Goal: Task Accomplishment & Management: Complete application form

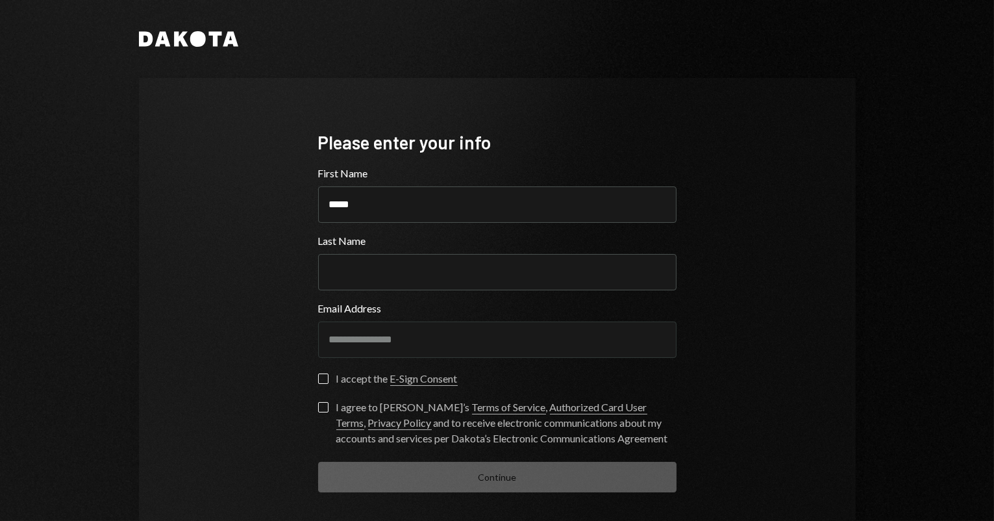
type input "*****"
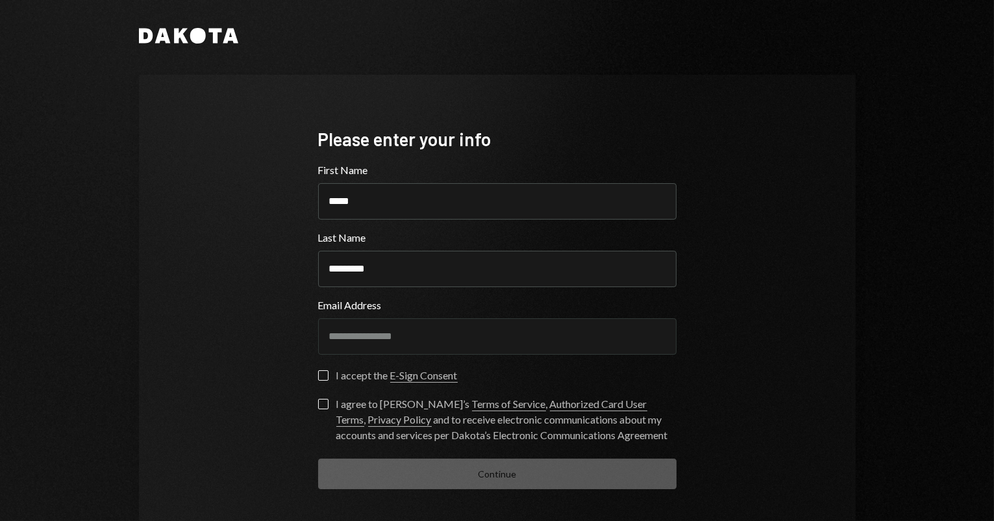
type input "*********"
click at [318, 373] on button "I accept the E-Sign Consent" at bounding box center [323, 375] width 10 height 10
click at [318, 405] on button "I agree to Dakota’s Terms of Service , Authorized Card User Terms , Privacy Pol…" at bounding box center [323, 404] width 10 height 10
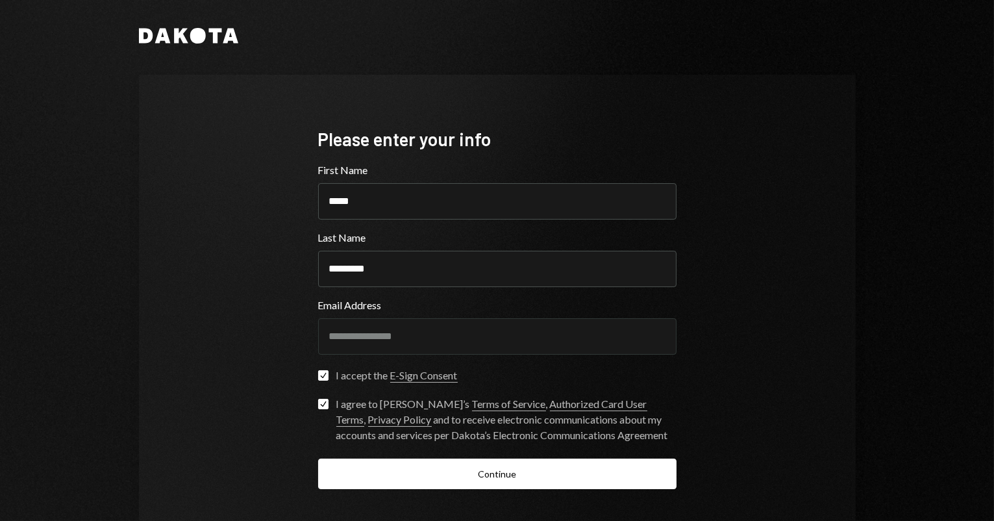
type button "on"
click at [408, 375] on link "E-Sign Consent" at bounding box center [424, 376] width 68 height 14
click at [472, 402] on link "Terms of Service" at bounding box center [509, 404] width 74 height 14
click at [524, 403] on link "Authorized Card User Terms" at bounding box center [491, 411] width 311 height 29
click at [432, 413] on link "Privacy Policy" at bounding box center [400, 420] width 64 height 14
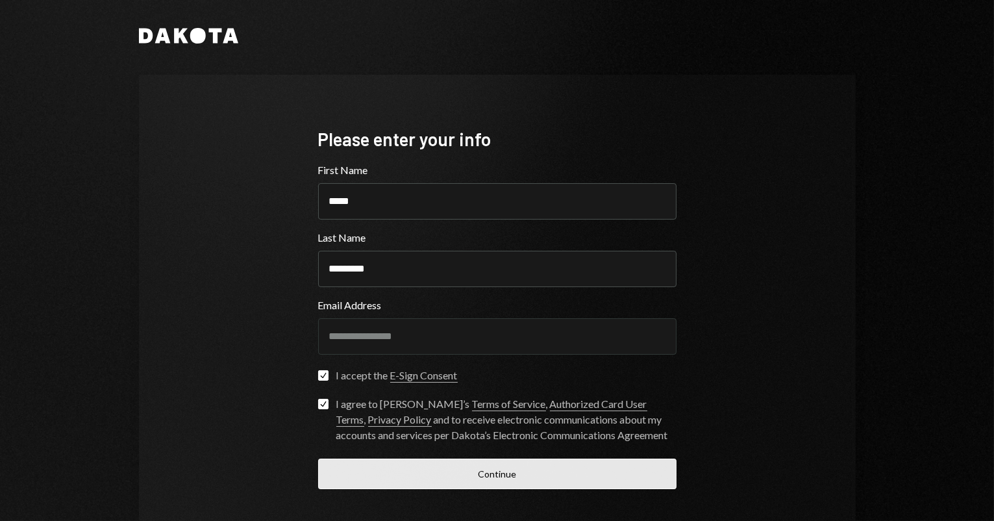
click at [521, 467] on button "Continue" at bounding box center [497, 473] width 358 height 31
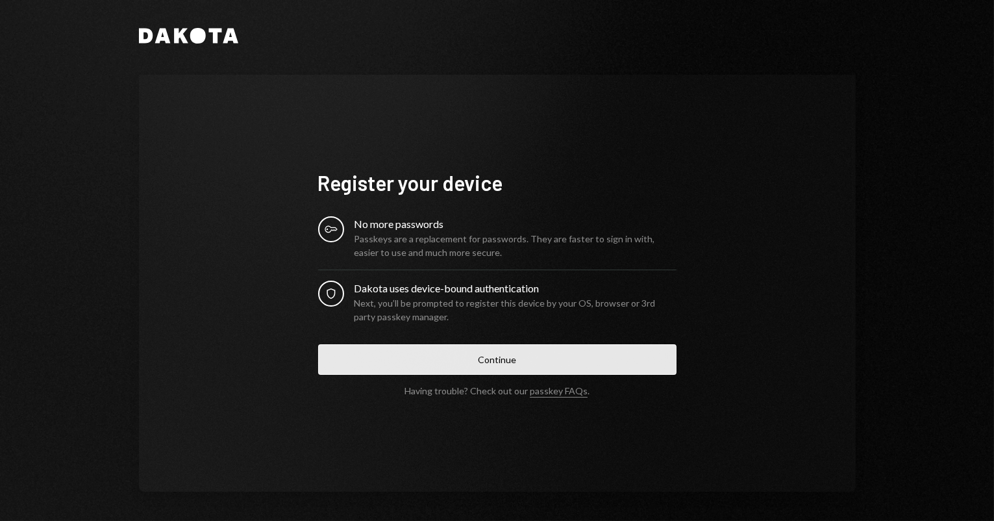
click at [601, 367] on button "Continue" at bounding box center [497, 359] width 358 height 31
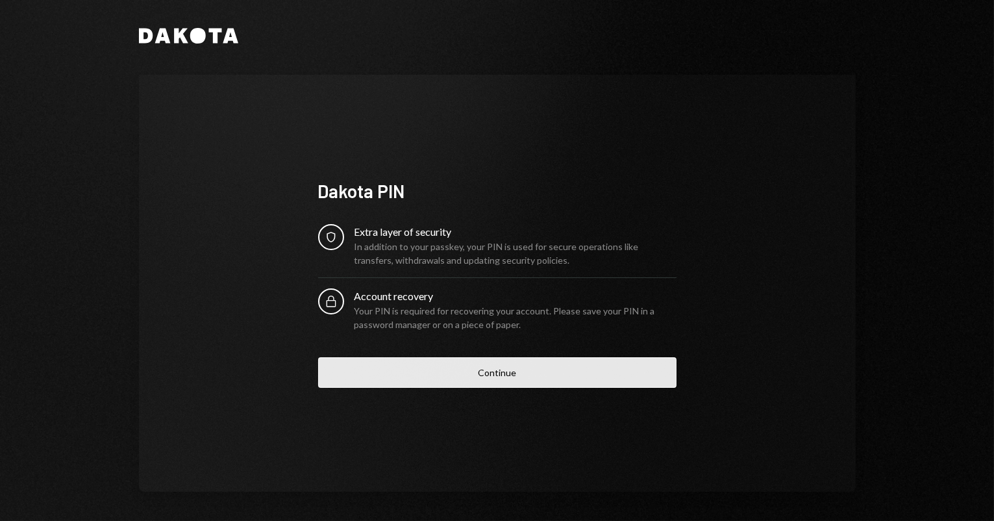
click at [393, 371] on button "Continue" at bounding box center [497, 372] width 358 height 31
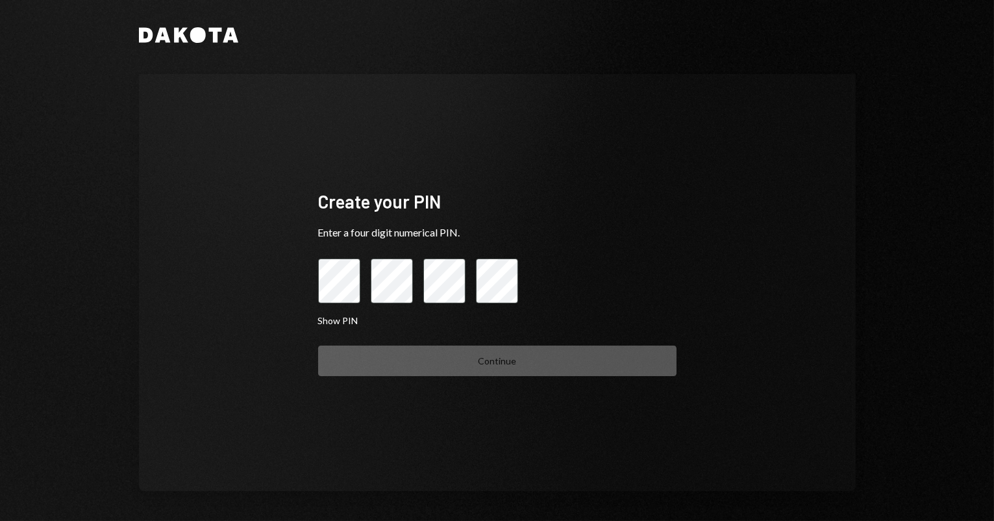
scroll to position [5, 0]
click at [340, 321] on button "Show PIN" at bounding box center [338, 320] width 40 height 12
drag, startPoint x: 340, startPoint y: 321, endPoint x: 369, endPoint y: 316, distance: 29.7
click at [340, 321] on button "Hide PIN" at bounding box center [336, 320] width 36 height 12
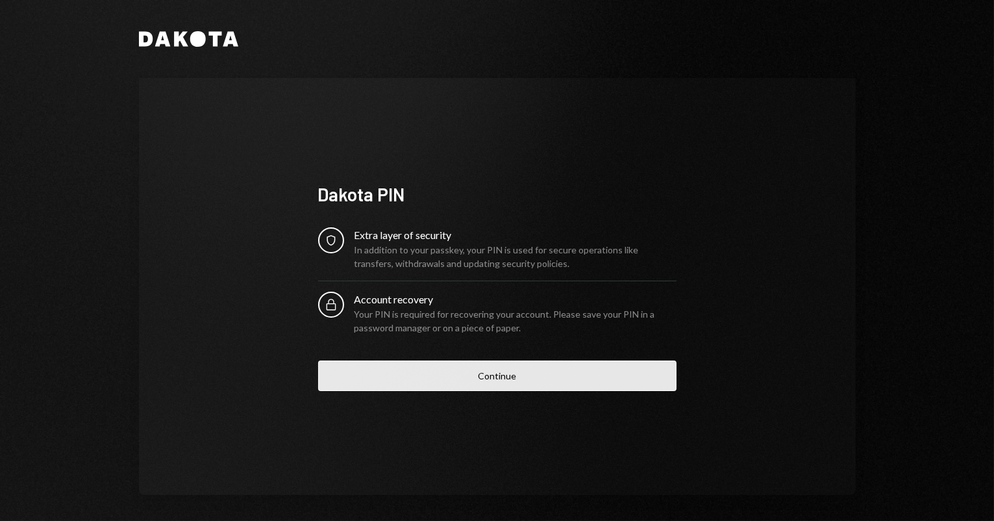
click at [374, 378] on button "Continue" at bounding box center [497, 375] width 358 height 31
click at [354, 375] on button "Continue" at bounding box center [497, 375] width 358 height 31
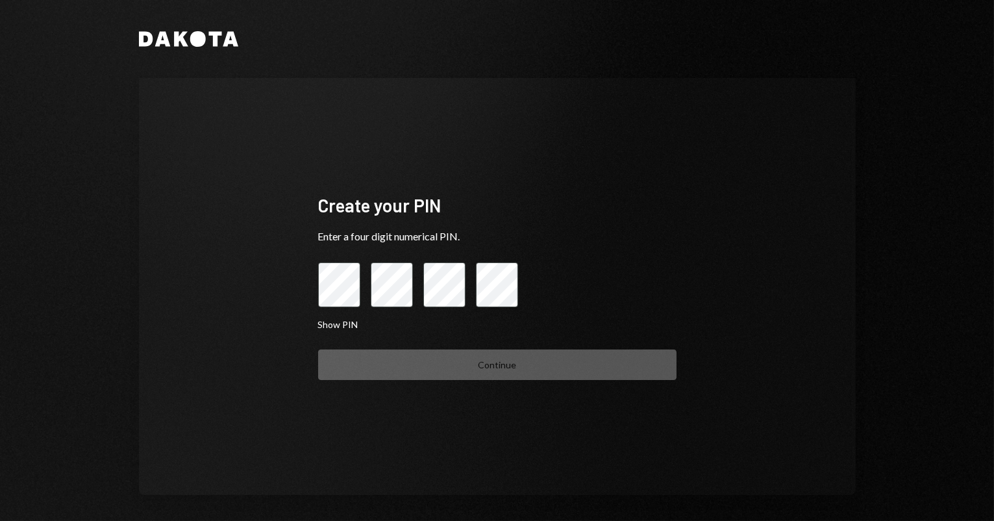
click at [699, 293] on div "Create your PIN Enter a four digit numerical PIN. Show PIN Continue" at bounding box center [497, 286] width 717 height 417
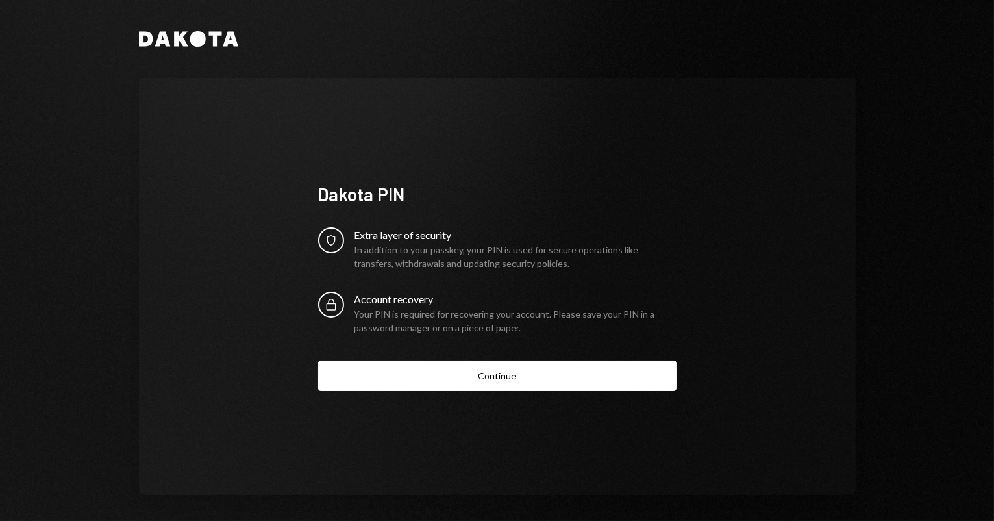
click at [360, 390] on button "Continue" at bounding box center [497, 375] width 358 height 31
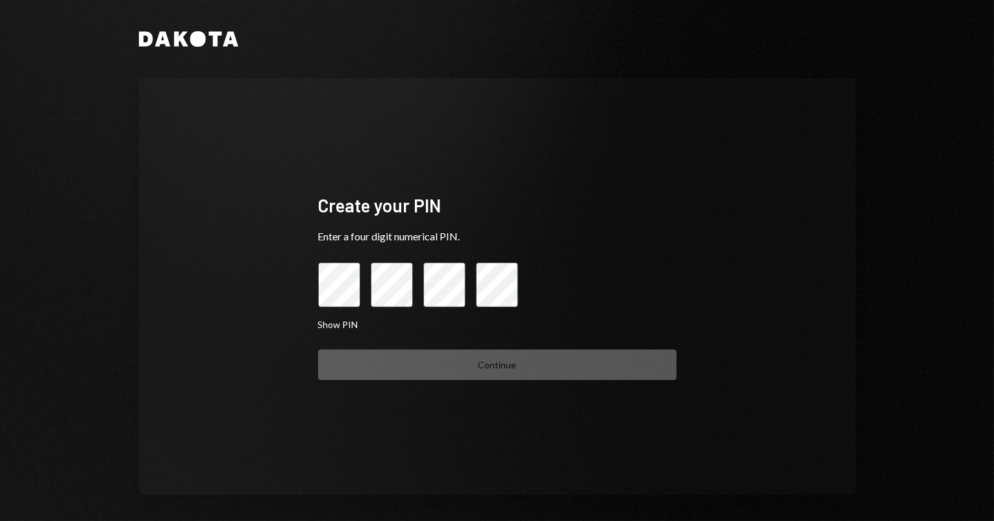
click at [84, 302] on div "Dakota Create your PIN Enter a four digit numerical PIN. Show PIN Continue" at bounding box center [497, 260] width 994 height 521
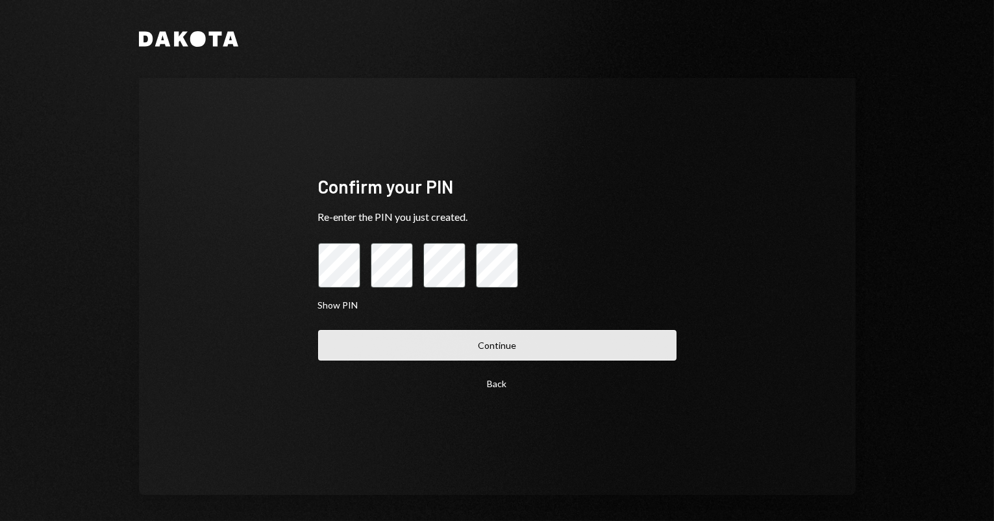
click at [349, 343] on button "Continue" at bounding box center [497, 345] width 358 height 31
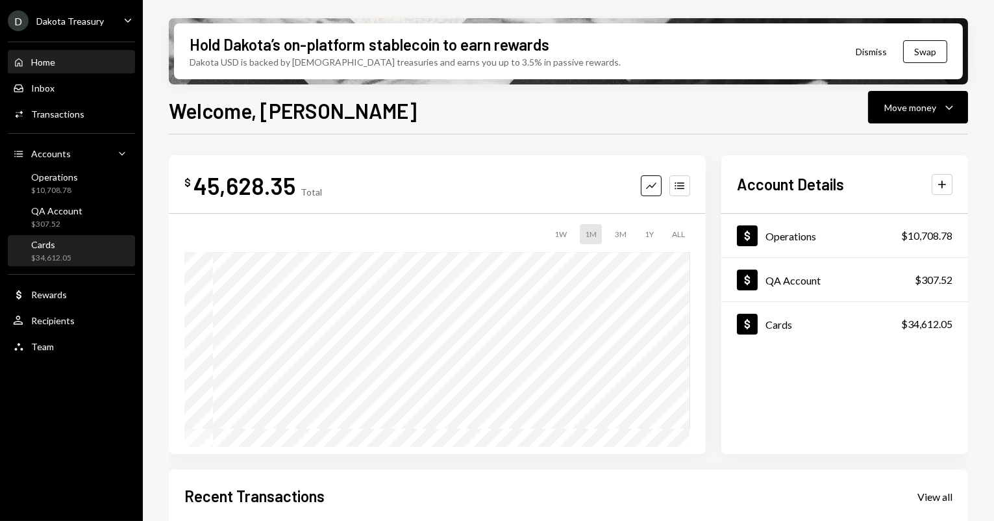
click at [83, 264] on div "Cards $34,612.05" at bounding box center [71, 251] width 117 height 30
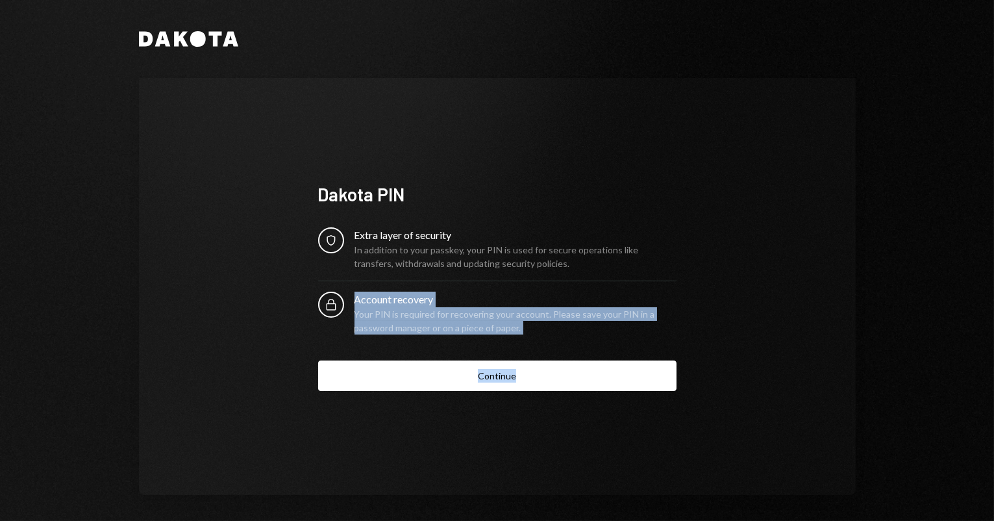
drag, startPoint x: 580, startPoint y: 374, endPoint x: 567, endPoint y: 394, distance: 23.6
click at [578, 376] on form "Security Extra layer of security In addition to your passkey, your PIN is used …" at bounding box center [497, 309] width 358 height 164
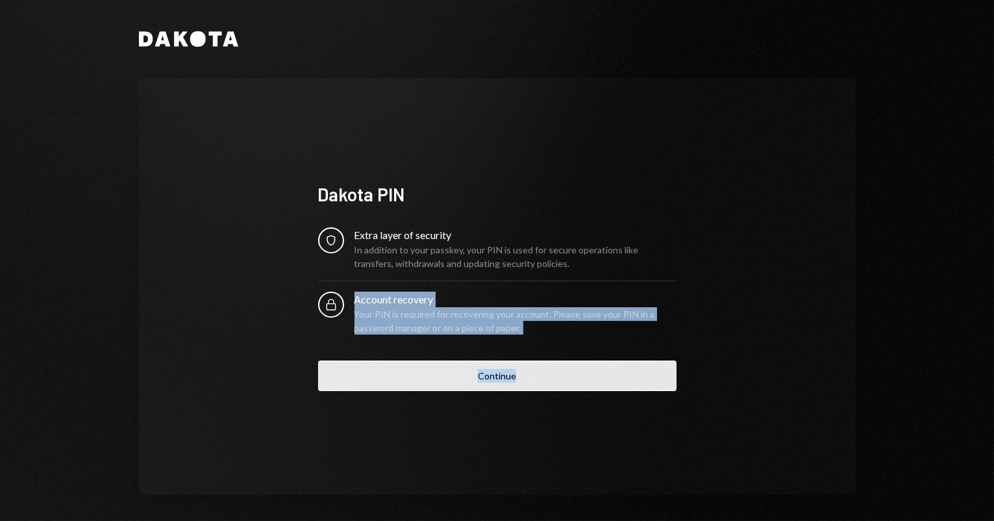
click at [548, 386] on button "Continue" at bounding box center [497, 375] width 358 height 31
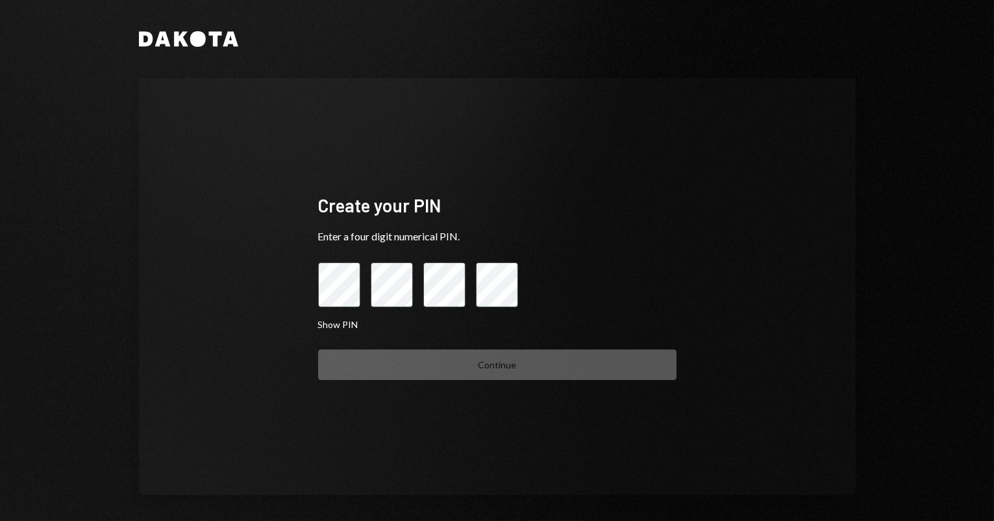
scroll to position [5, 0]
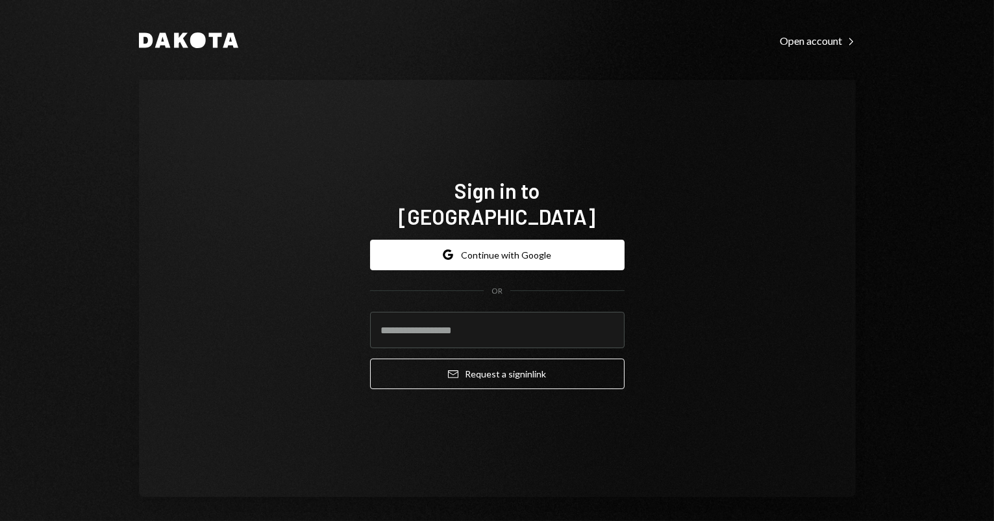
type input "**********"
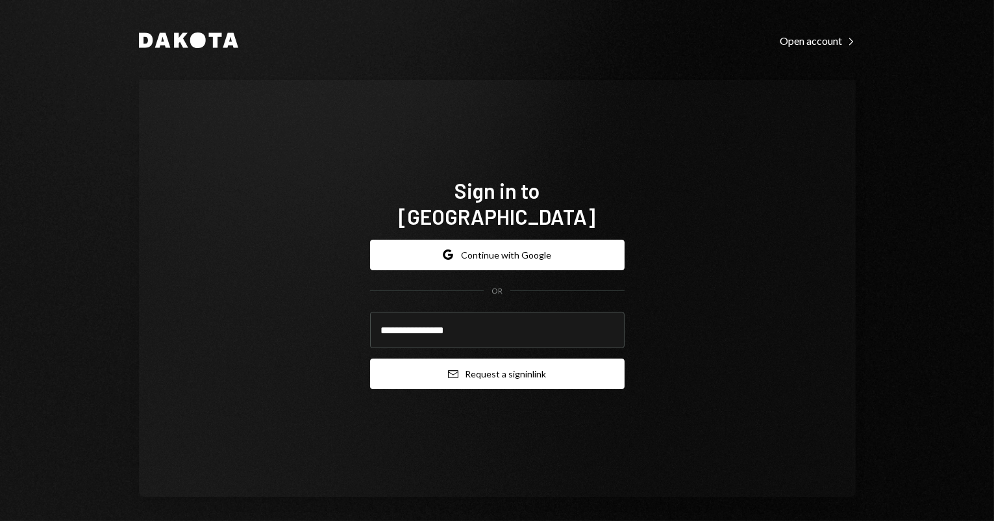
click at [417, 358] on button "Email Request a sign in link" at bounding box center [497, 373] width 254 height 31
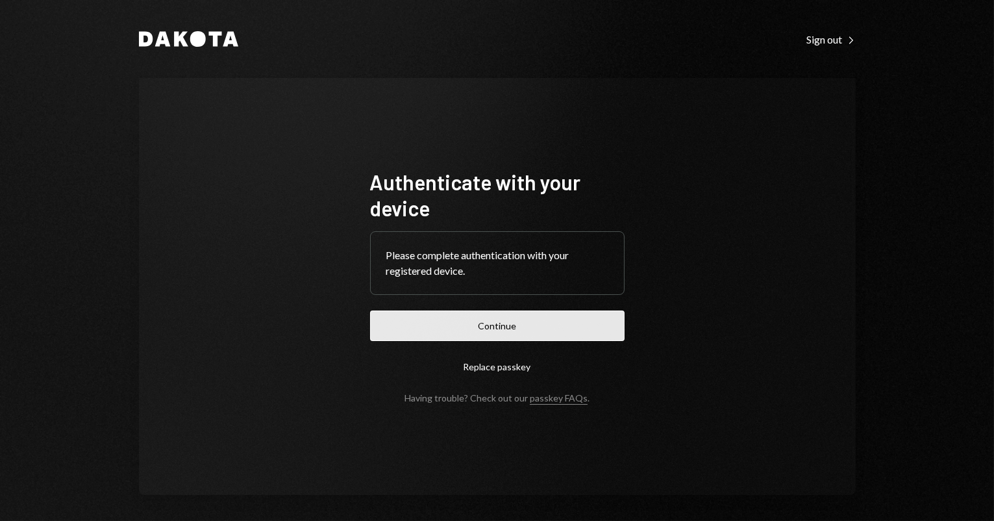
click at [399, 323] on button "Continue" at bounding box center [497, 325] width 254 height 31
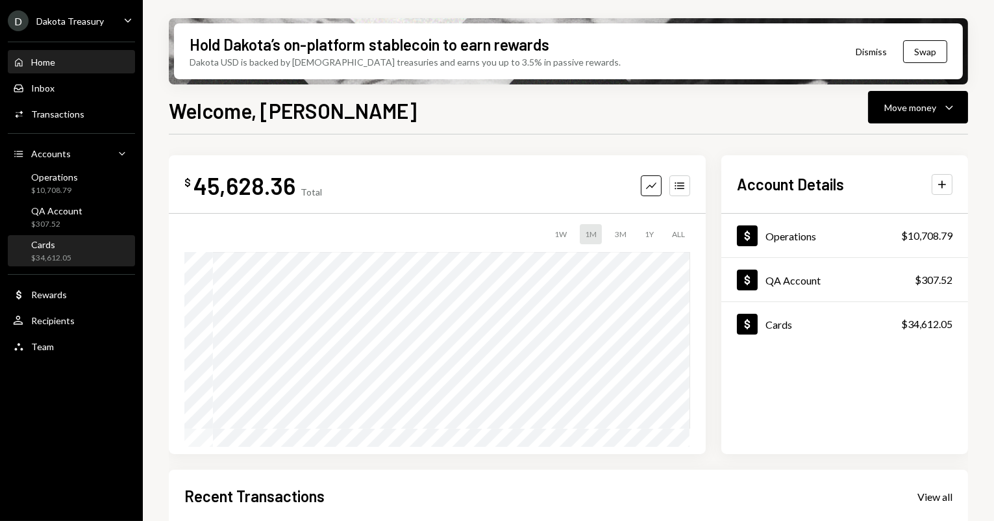
click at [53, 242] on div "Cards" at bounding box center [51, 244] width 40 height 11
